Goal: Navigation & Orientation: Find specific page/section

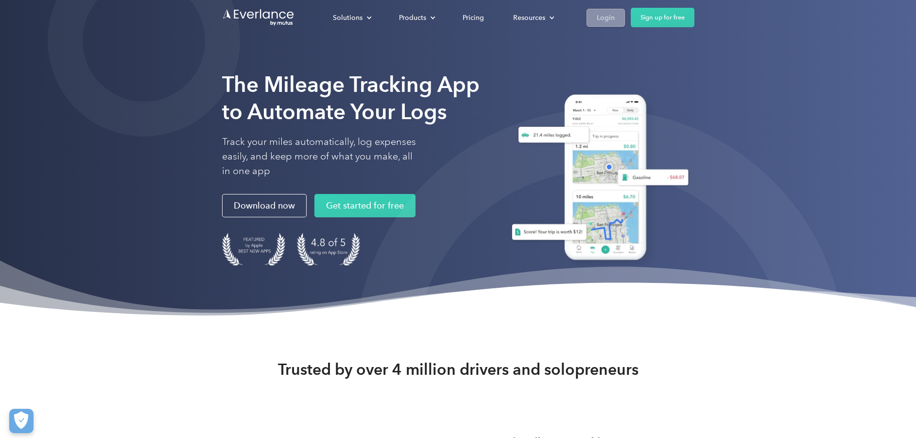
click at [593, 15] on link "Login" at bounding box center [605, 18] width 38 height 18
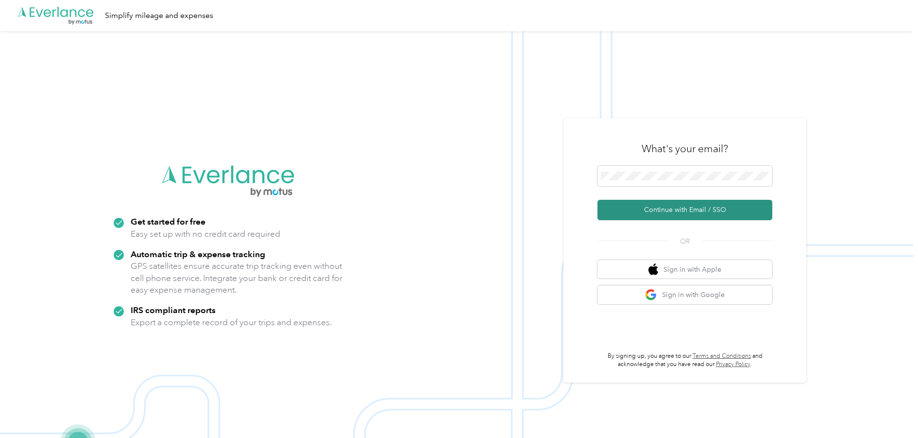
click at [696, 217] on button "Continue with Email / SSO" at bounding box center [684, 210] width 175 height 20
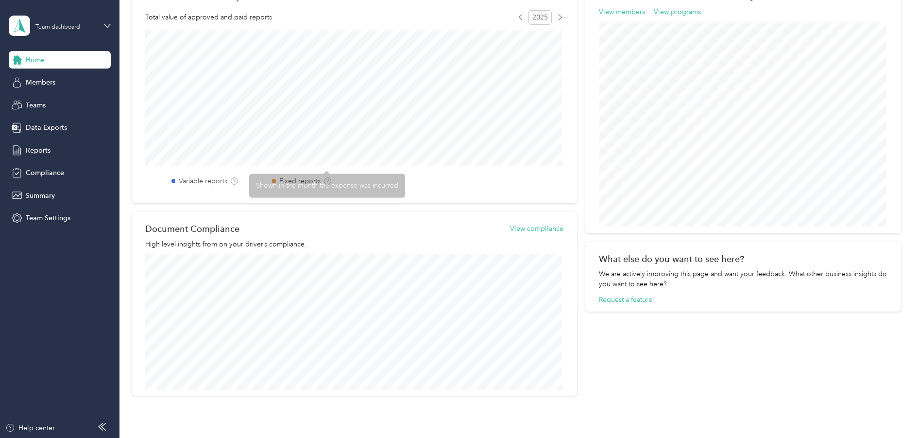
scroll to position [396, 0]
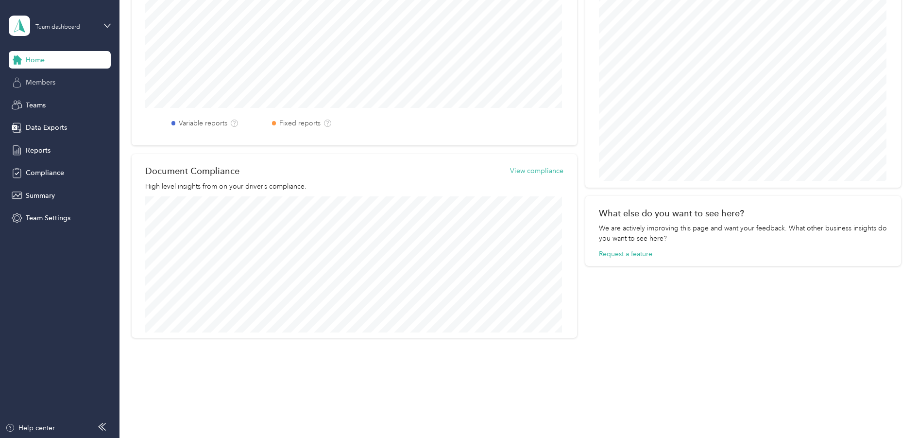
click at [48, 83] on span "Members" at bounding box center [41, 82] width 30 height 10
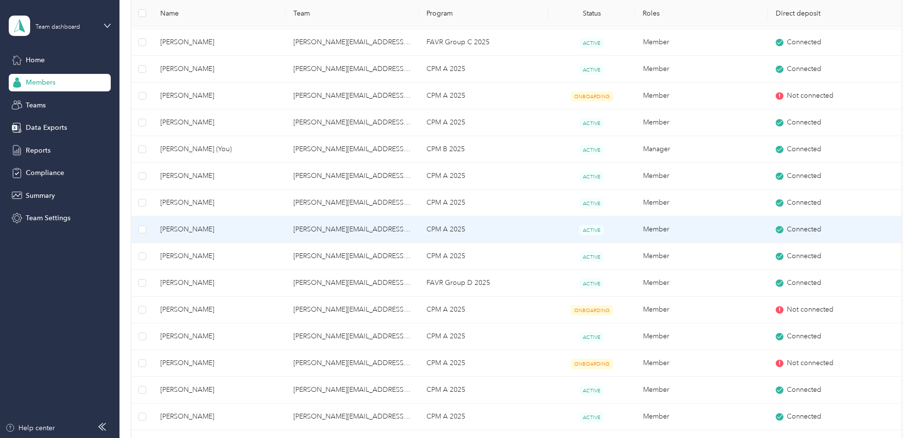
scroll to position [235, 0]
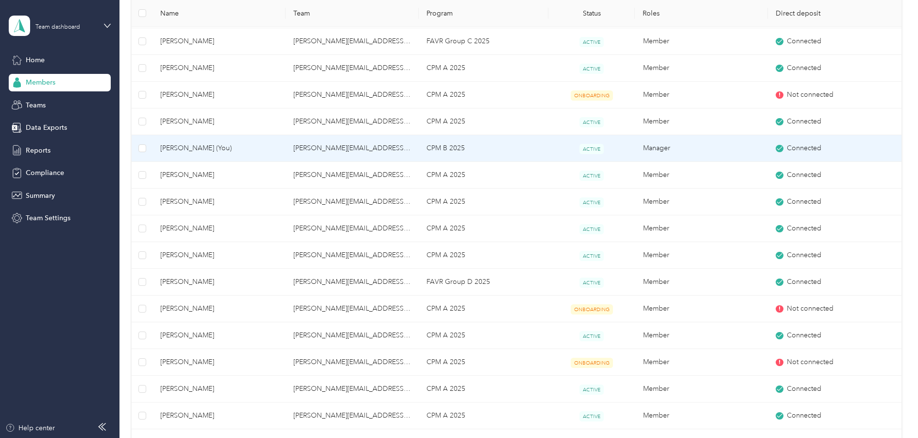
click at [208, 147] on span "[PERSON_NAME] (You)" at bounding box center [219, 148] width 118 height 11
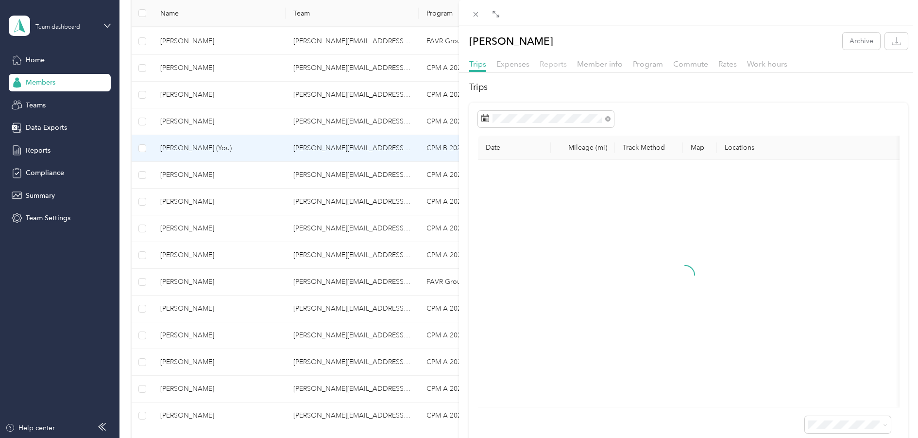
click at [557, 64] on span "Reports" at bounding box center [553, 63] width 27 height 9
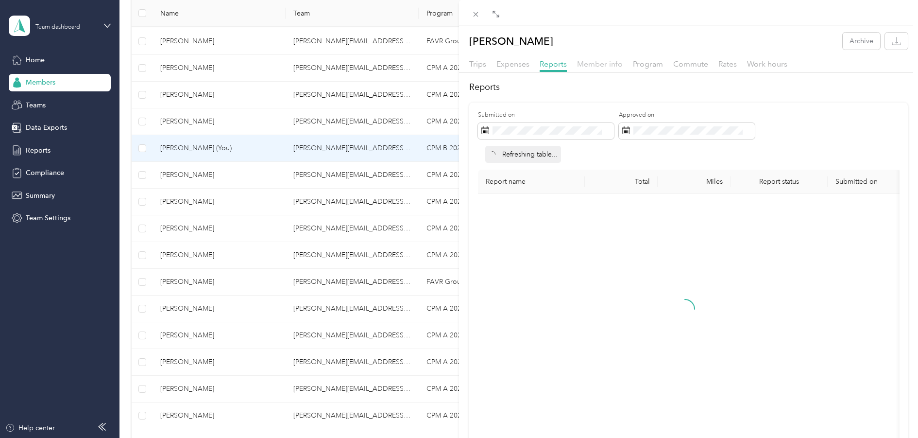
click at [605, 61] on span "Member info" at bounding box center [600, 63] width 46 height 9
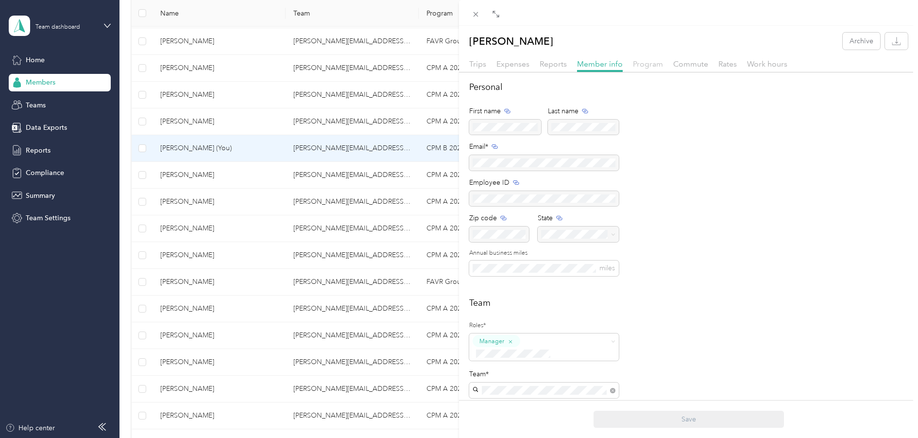
click at [657, 64] on span "Program" at bounding box center [648, 63] width 30 height 9
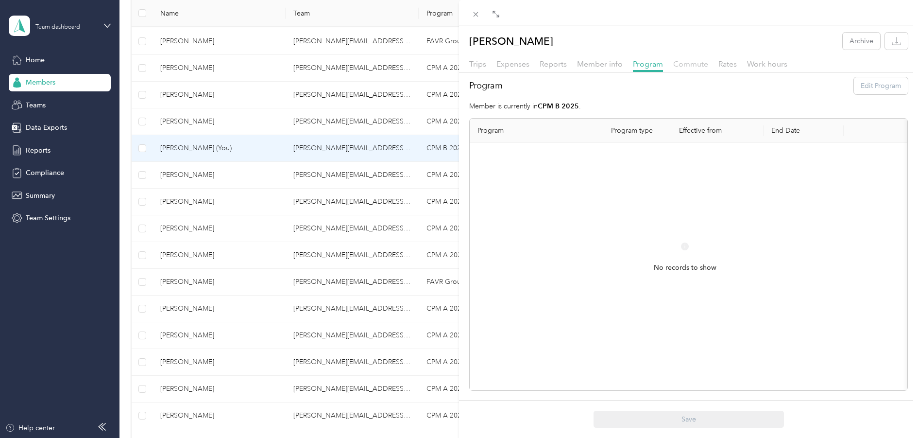
click at [698, 66] on span "Commute" at bounding box center [690, 63] width 35 height 9
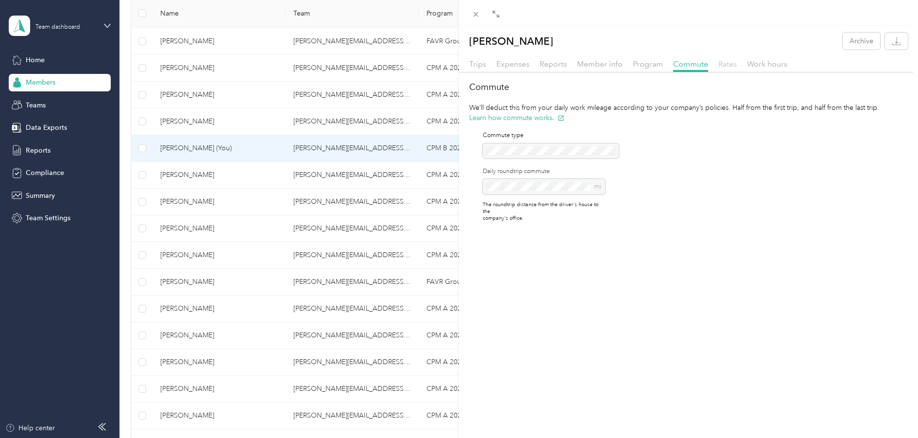
click at [725, 63] on span "Rates" at bounding box center [727, 63] width 18 height 9
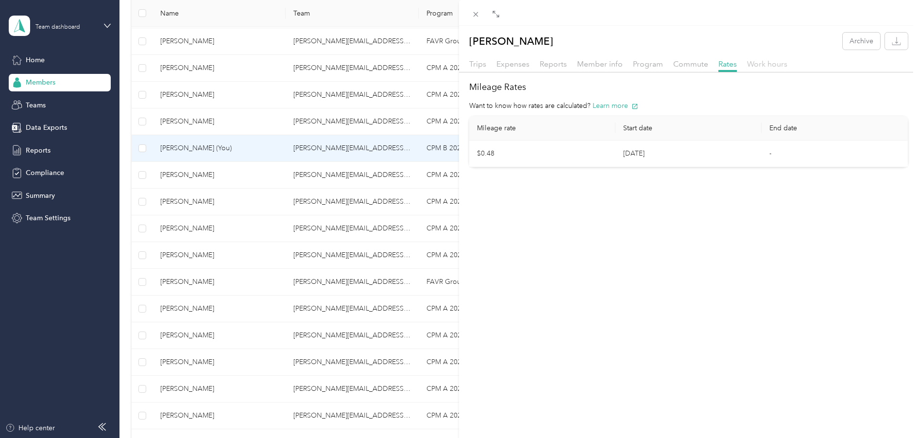
click at [768, 64] on span "Work hours" at bounding box center [767, 63] width 40 height 9
click at [506, 66] on span "Expenses" at bounding box center [512, 63] width 33 height 9
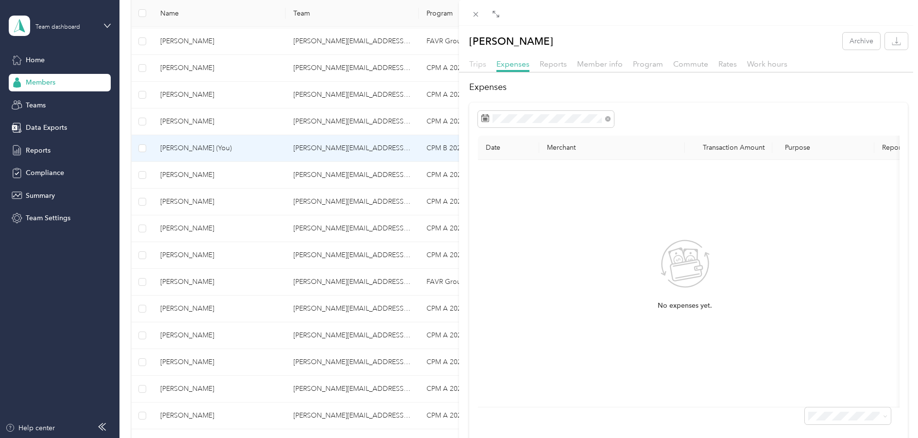
click at [478, 64] on span "Trips" at bounding box center [477, 63] width 17 height 9
click at [769, 26] on div "[PERSON_NAME] Archive Trips Expenses Reports Member info Program Commute Rates …" at bounding box center [688, 238] width 459 height 424
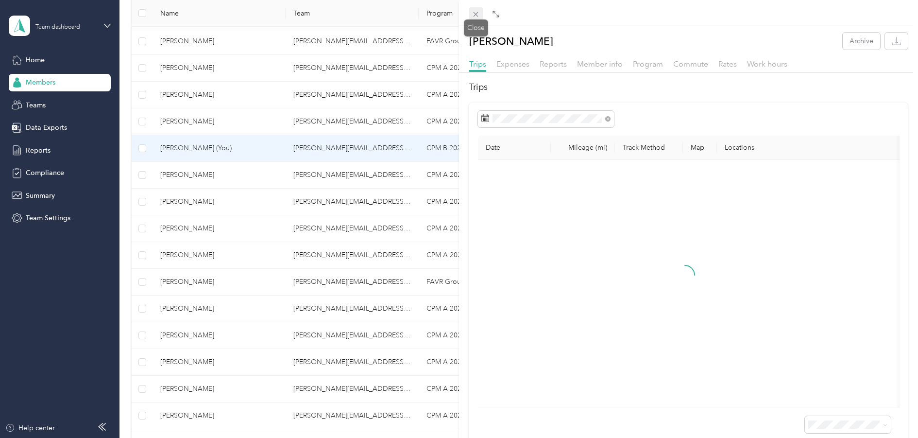
click at [478, 16] on icon at bounding box center [476, 14] width 8 height 8
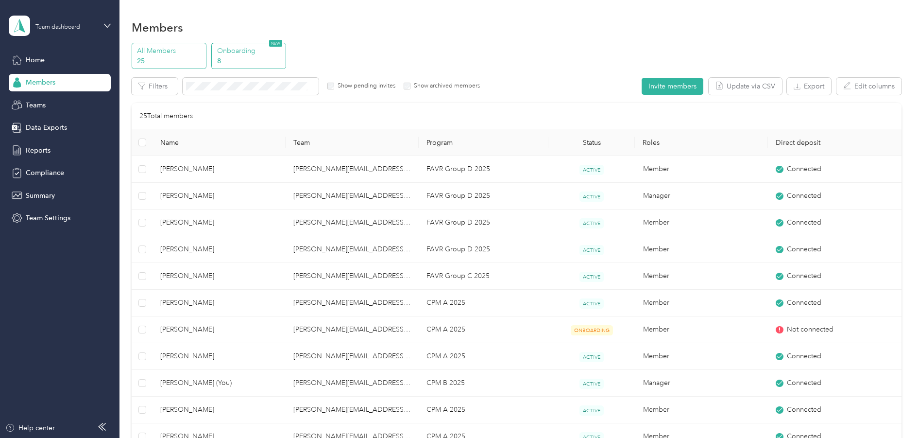
click at [260, 60] on p "8" at bounding box center [250, 61] width 66 height 10
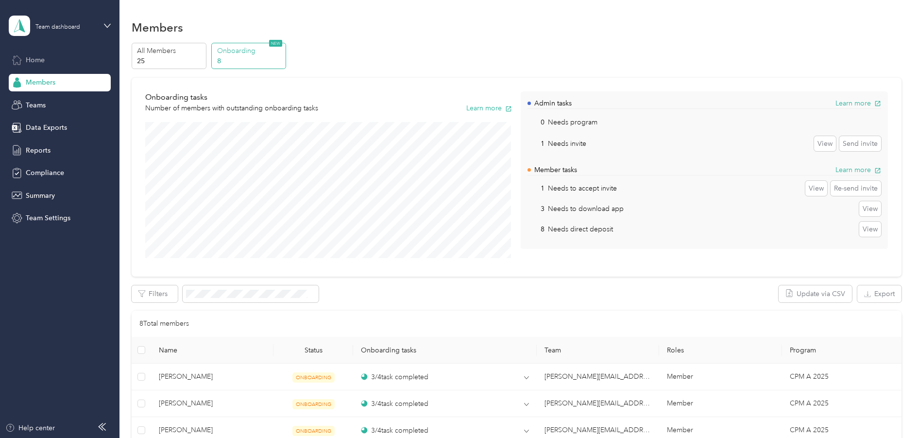
click at [38, 58] on span "Home" at bounding box center [35, 60] width 19 height 10
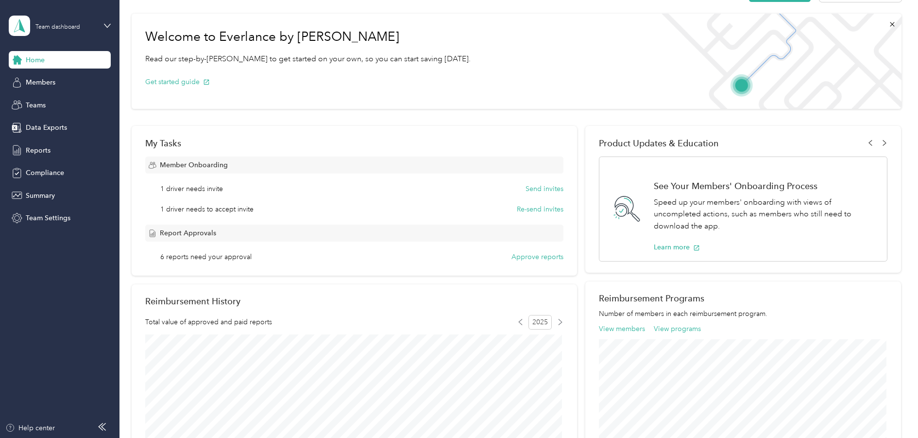
scroll to position [194, 0]
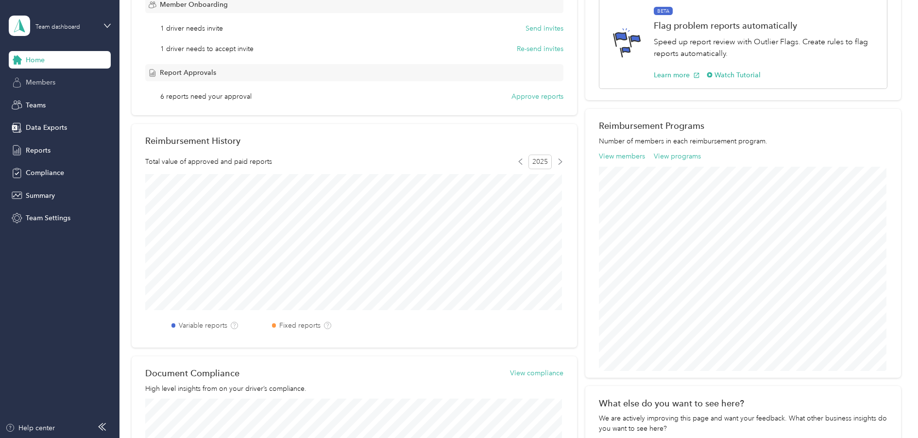
click at [40, 84] on span "Members" at bounding box center [41, 82] width 30 height 10
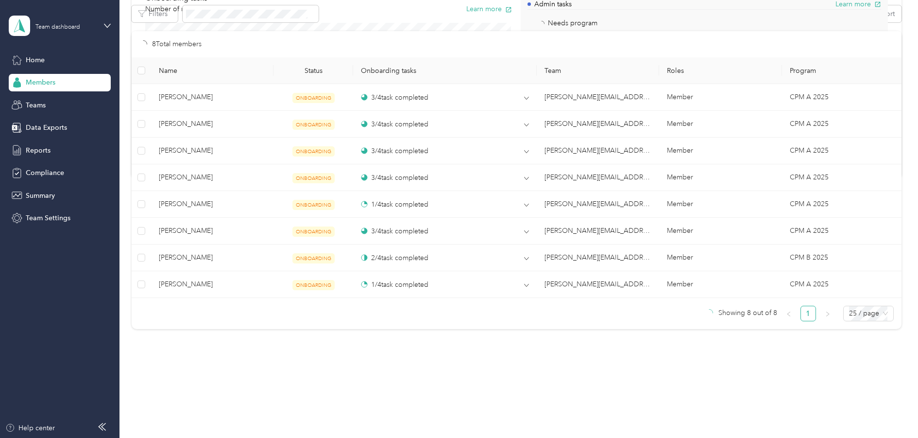
scroll to position [194, 0]
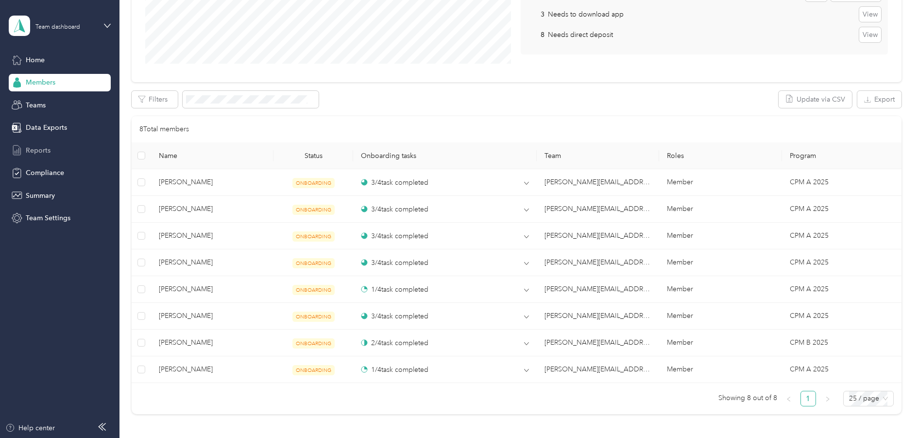
click at [44, 148] on span "Reports" at bounding box center [38, 150] width 25 height 10
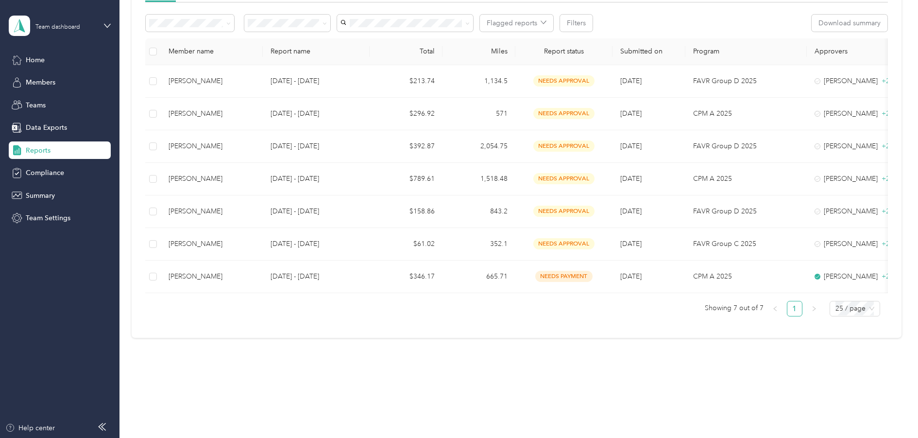
scroll to position [125, 0]
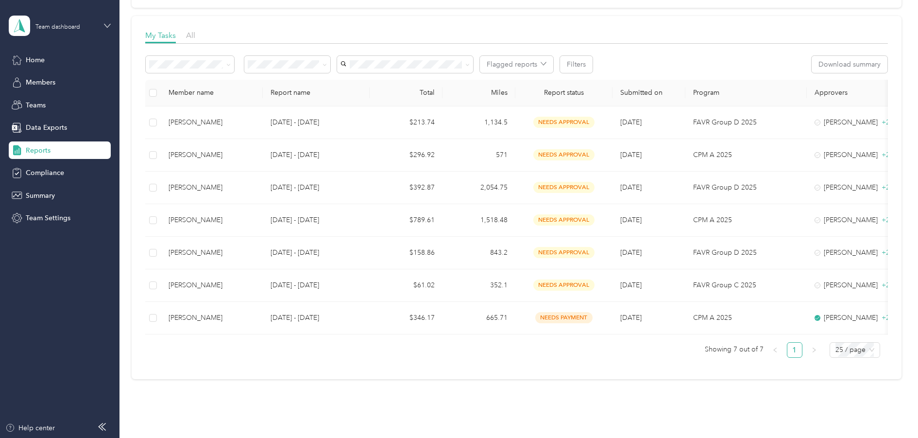
click at [105, 26] on icon at bounding box center [107, 25] width 7 height 7
click at [48, 100] on div "Personal dashboard" at bounding box center [47, 100] width 61 height 10
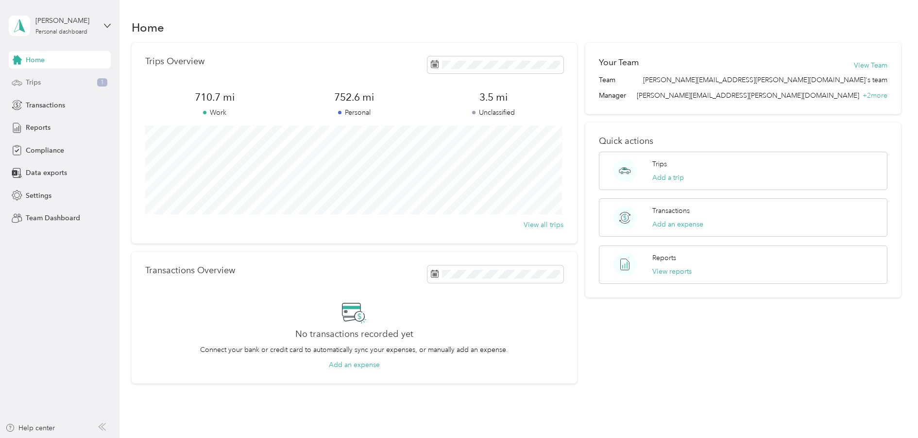
click at [40, 83] on span "Trips" at bounding box center [33, 82] width 15 height 10
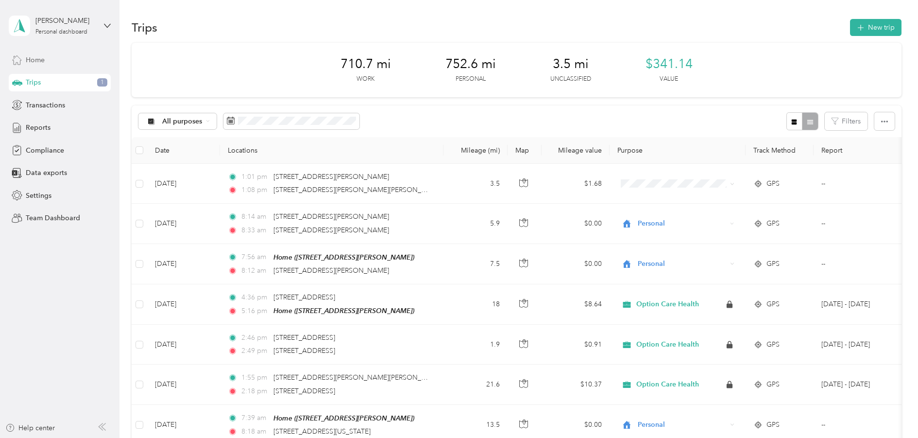
click at [44, 58] on span "Home" at bounding box center [35, 60] width 19 height 10
